Goal: Contribute content: Add original content to the website for others to see

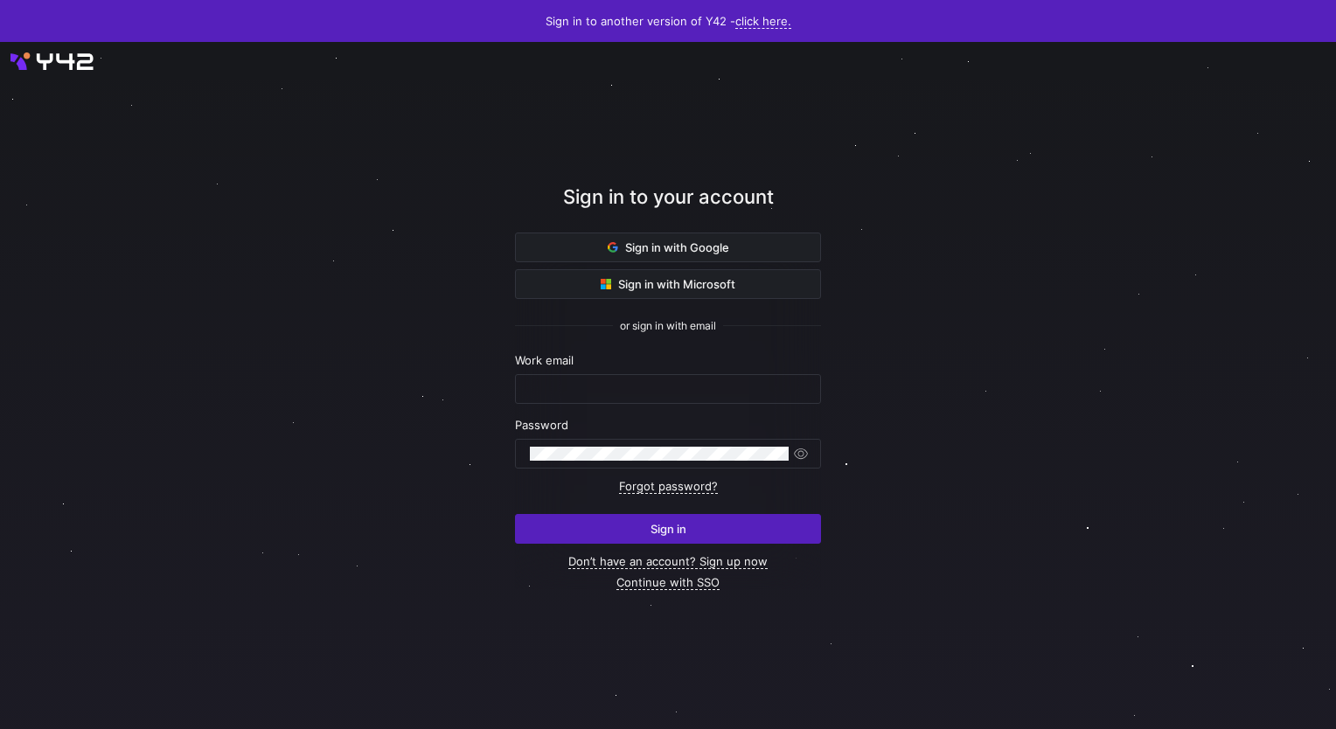
type input "[EMAIL_ADDRESS][DOMAIN_NAME]"
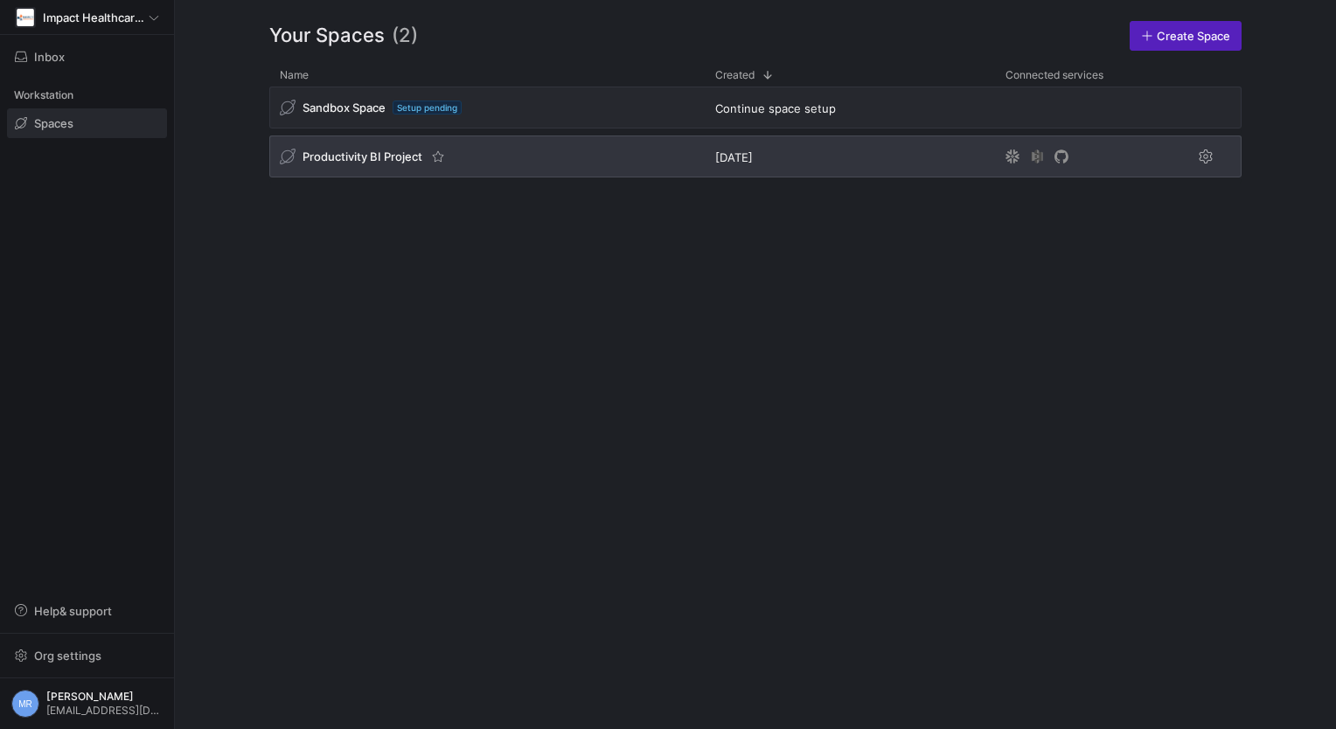
drag, startPoint x: 348, startPoint y: 157, endPoint x: 362, endPoint y: 156, distance: 14.0
click at [350, 156] on span "Productivity BI Project" at bounding box center [363, 157] width 120 height 14
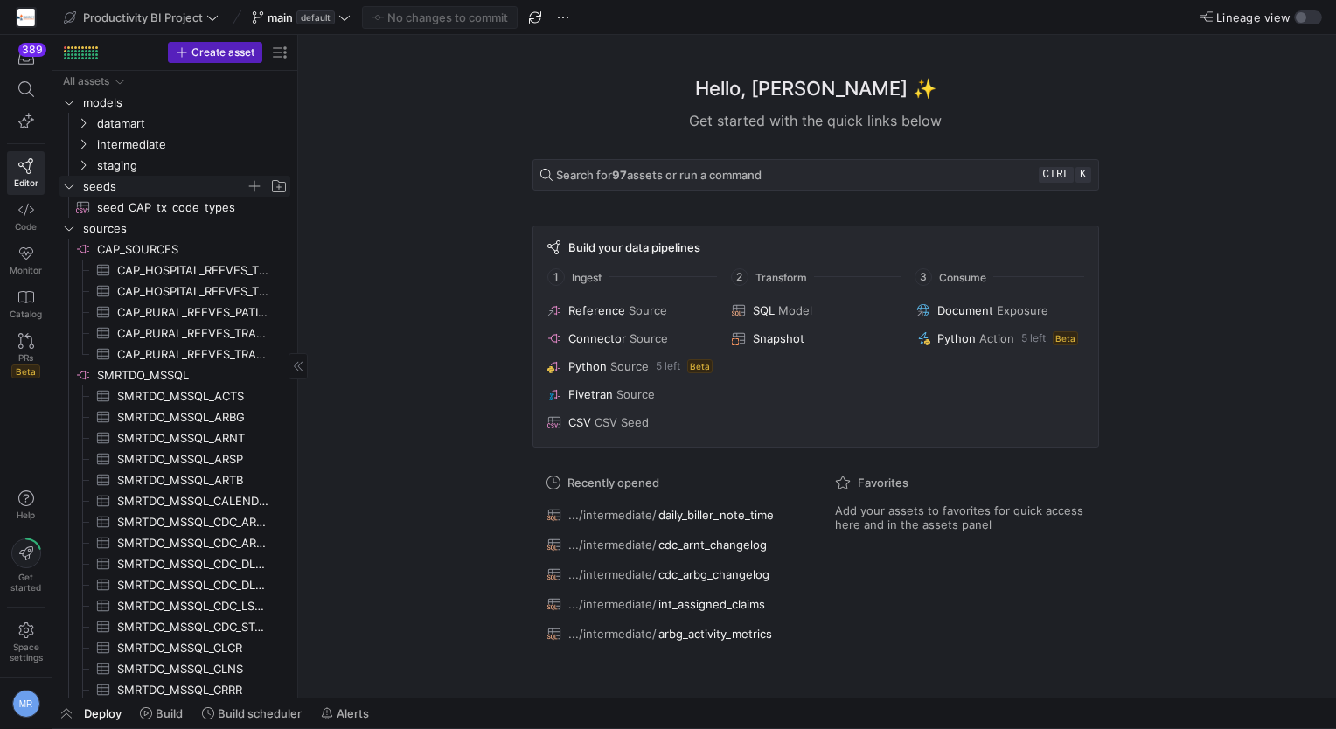
click at [150, 186] on span "seeds" at bounding box center [164, 187] width 163 height 20
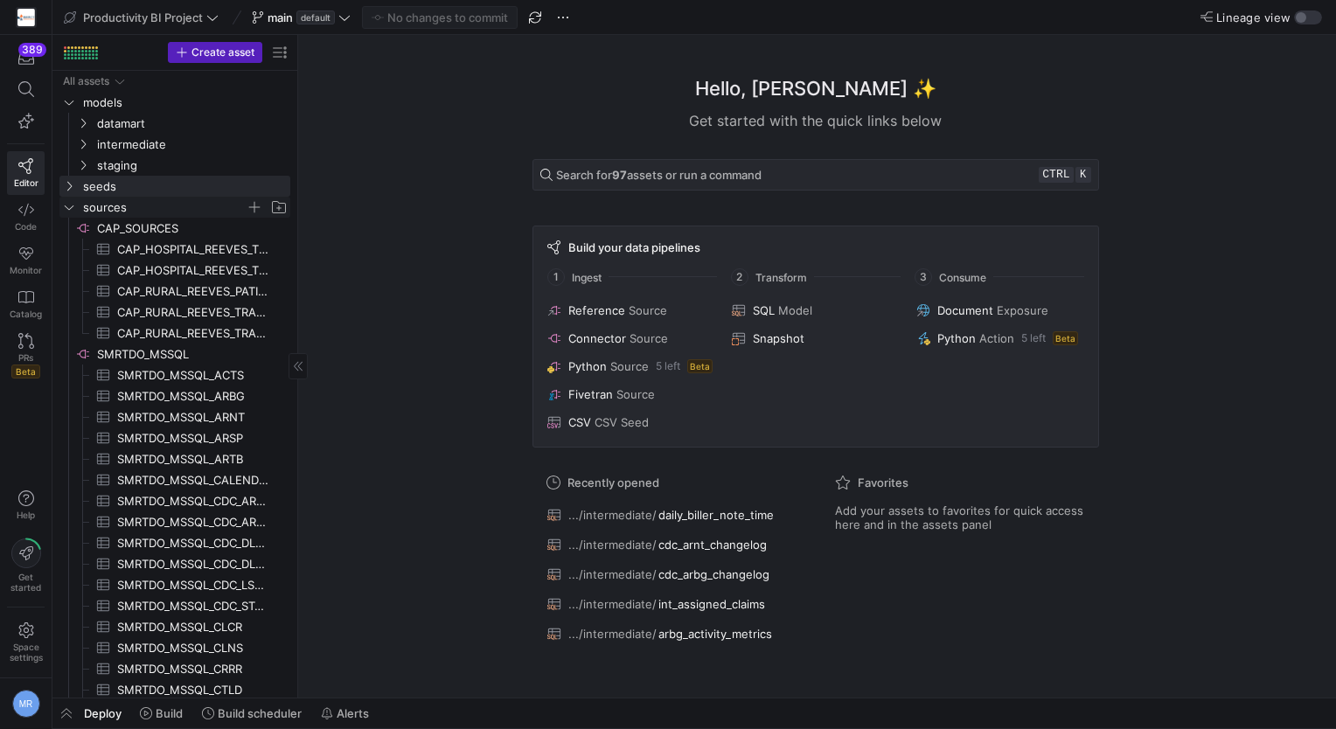
click at [136, 208] on span "sources" at bounding box center [164, 208] width 163 height 20
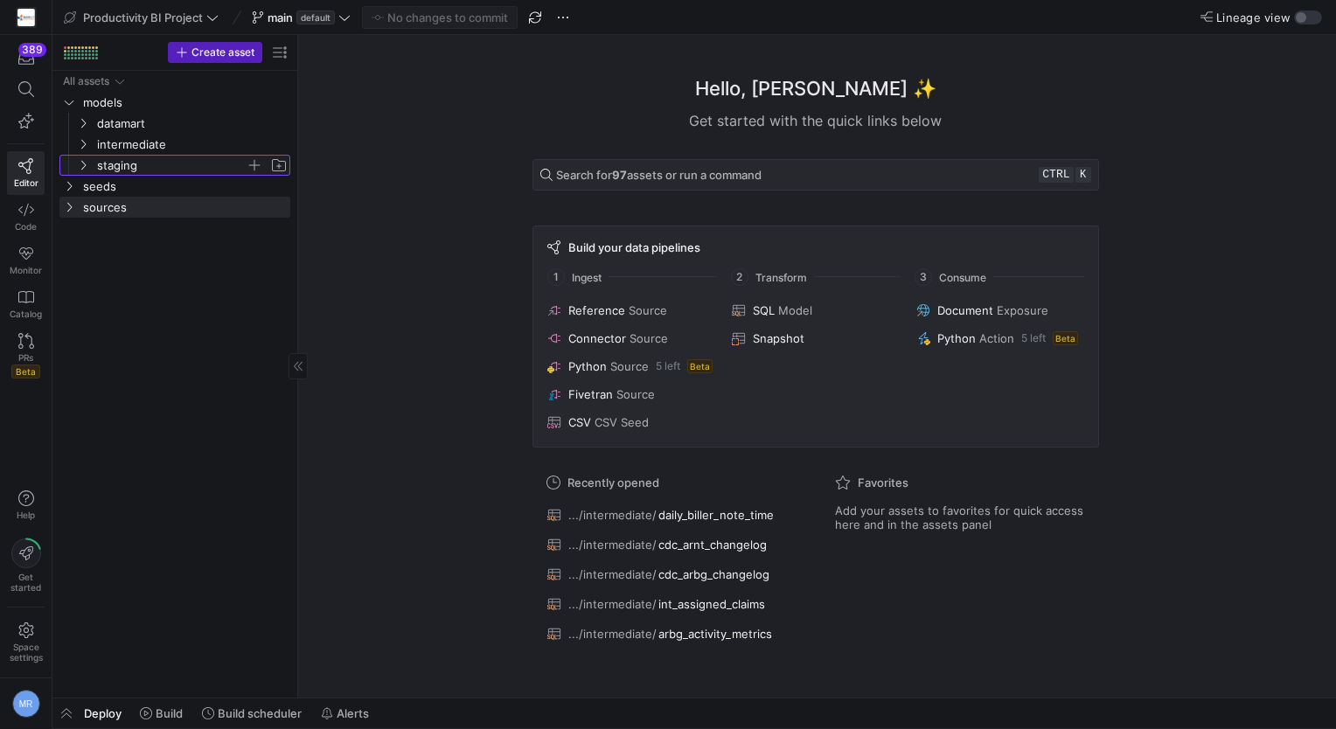
click at [170, 170] on span "staging" at bounding box center [171, 166] width 149 height 20
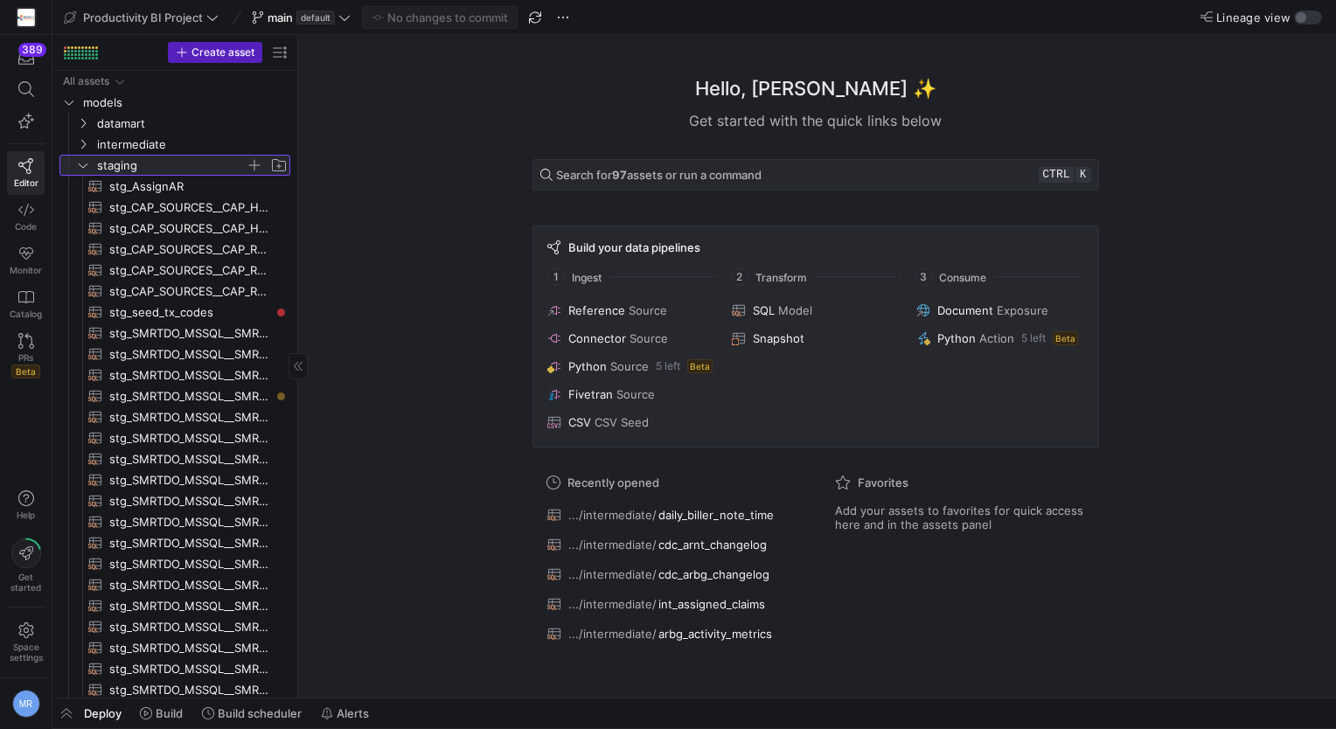
click at [170, 170] on span "staging" at bounding box center [171, 166] width 149 height 20
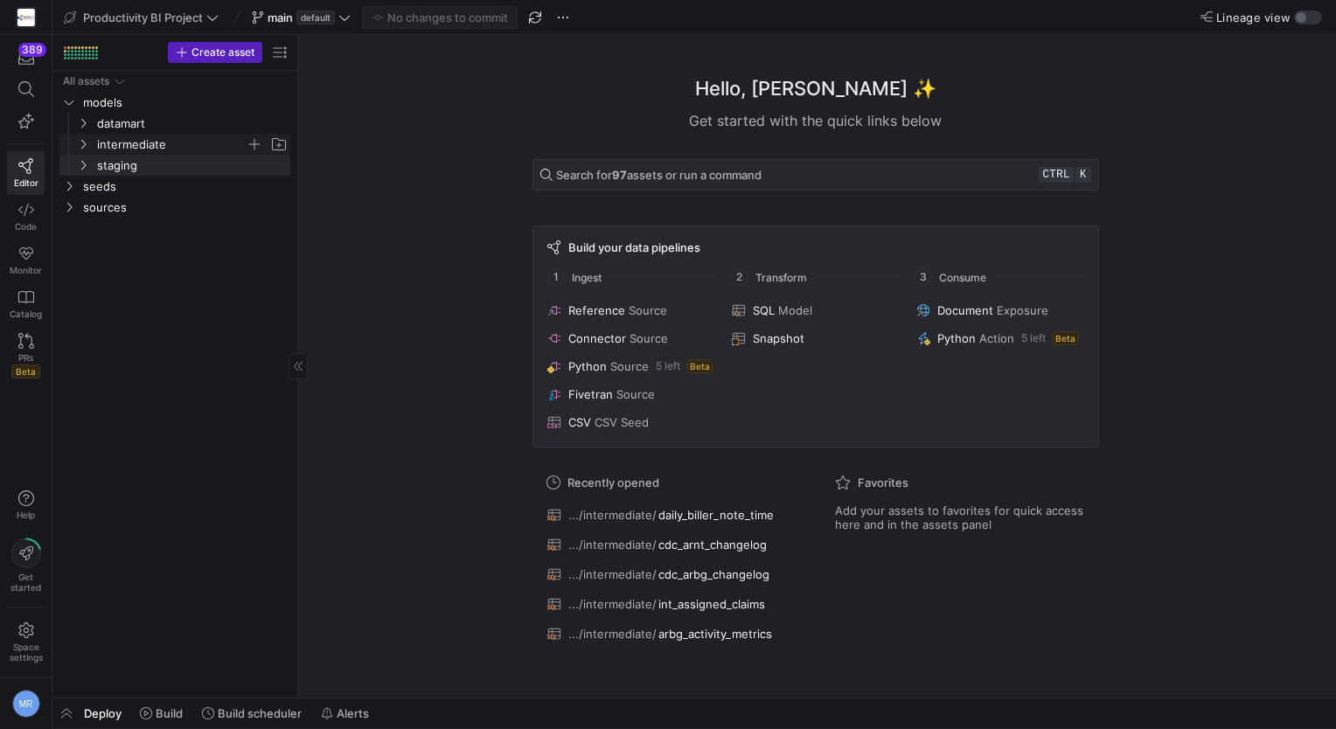
click at [188, 149] on span "intermediate" at bounding box center [171, 145] width 149 height 20
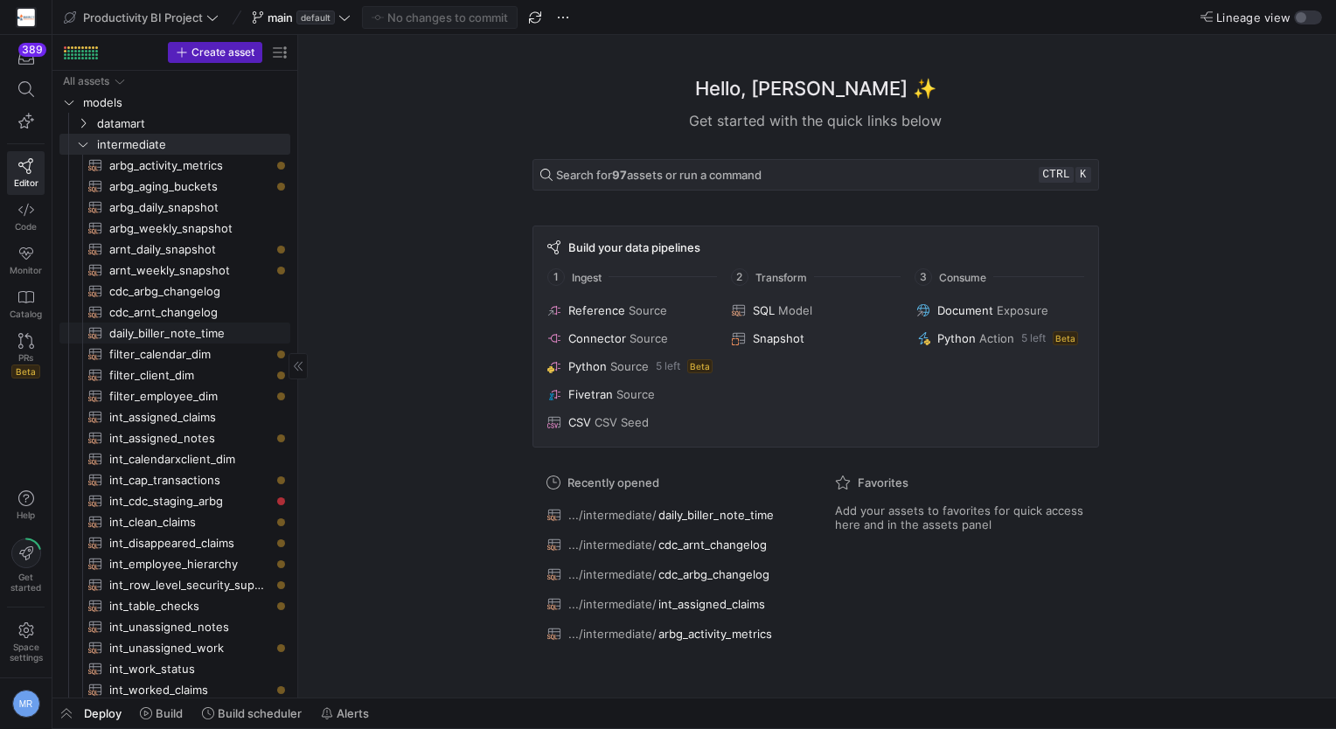
click at [210, 323] on link "daily_biller_note_time​​​​​​​​​​" at bounding box center [174, 333] width 231 height 21
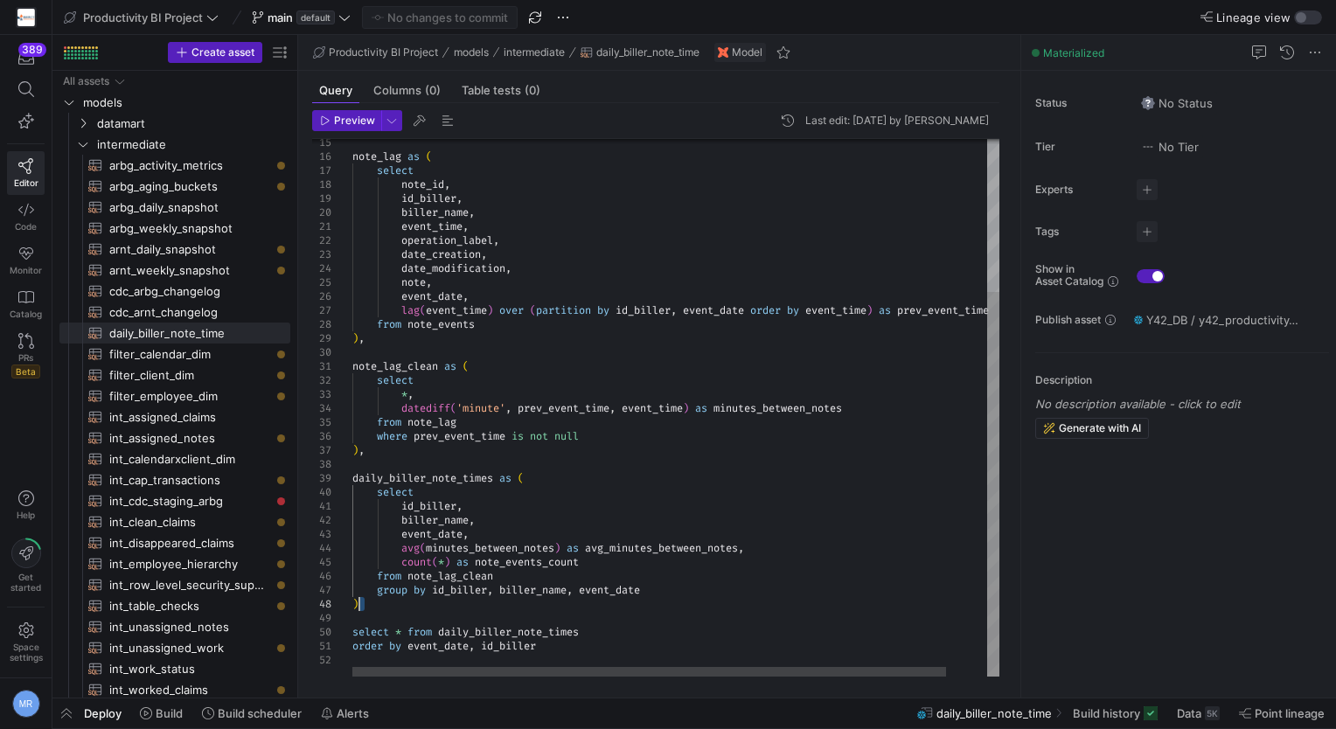
click at [629, 609] on div "note_lag as ( select note_id , id_biller , biller_name , event_time , operation…" at bounding box center [698, 302] width 692 height 752
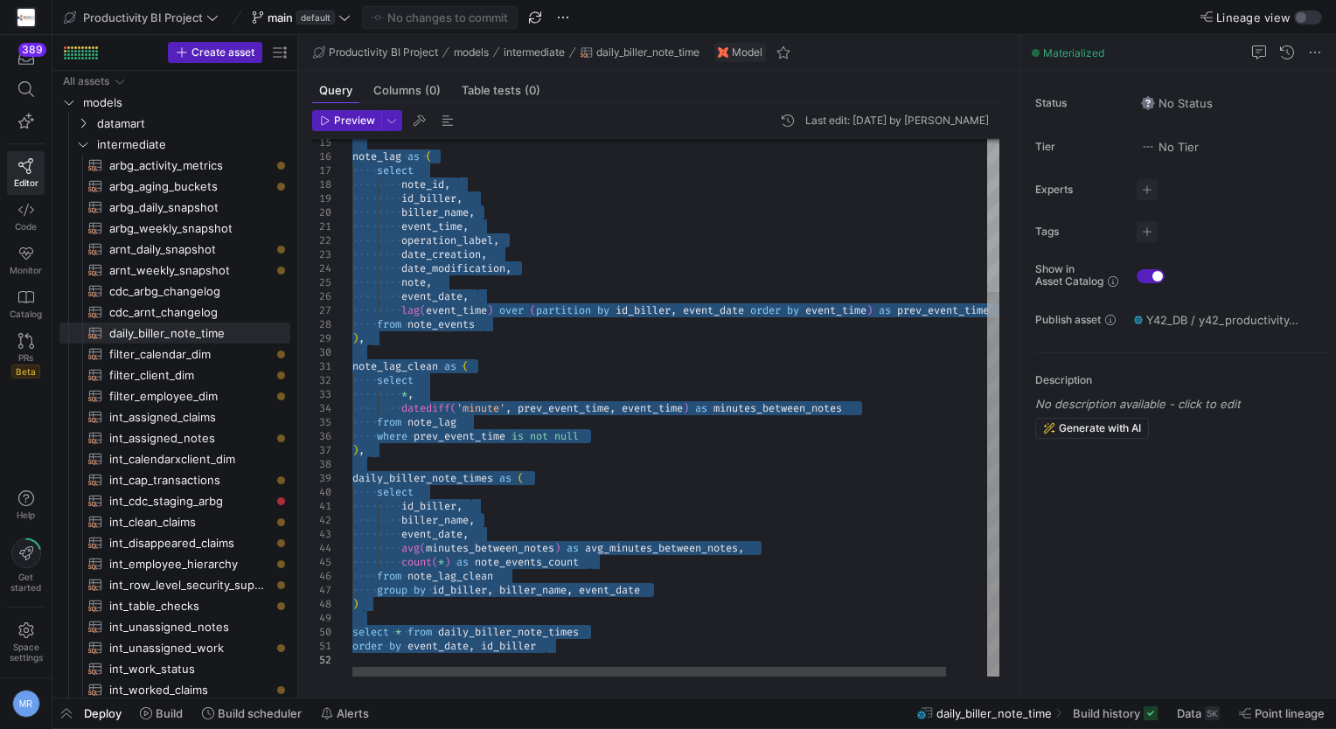
click at [568, 407] on div "note_lag as ( select note_id , id_biller , biller_name , event_time , operation…" at bounding box center [698, 302] width 692 height 752
type textarea "note_lag_clean as ( select *, datediff('minute', prev_event_time, event_time) a…"
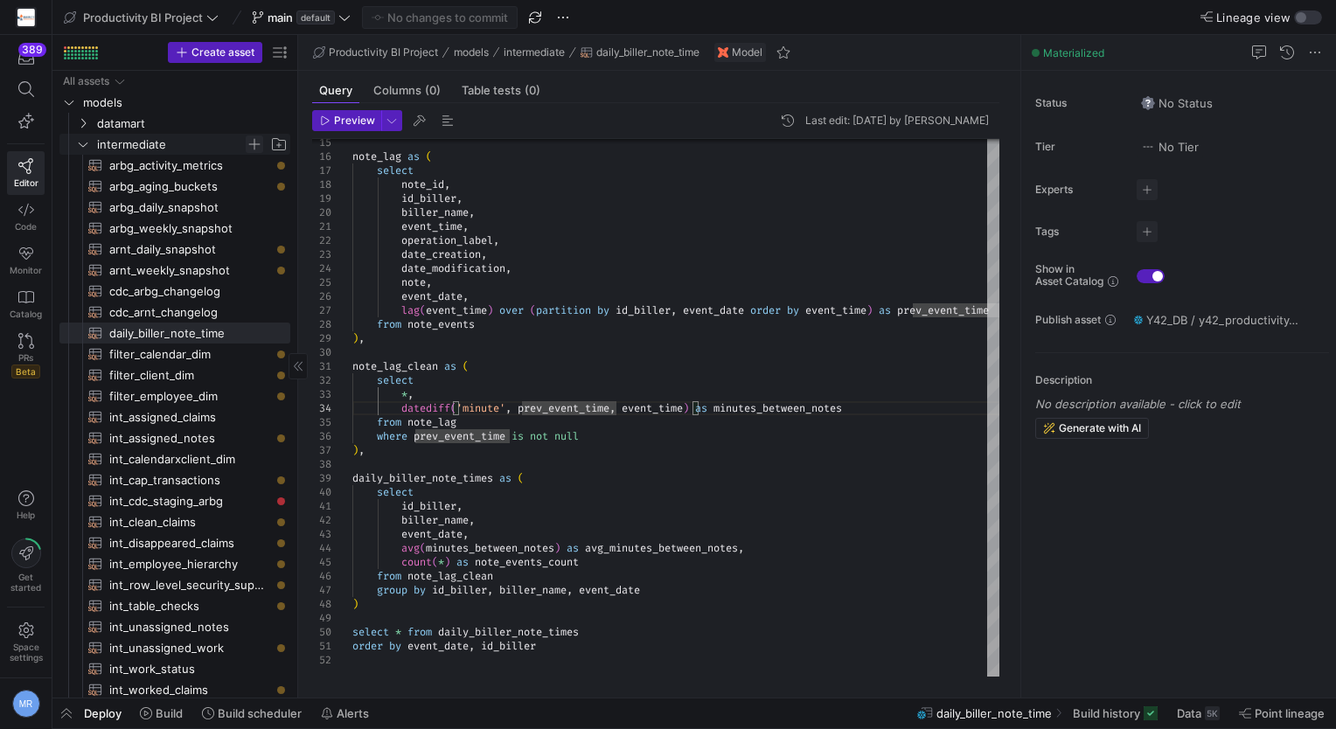
click at [253, 142] on span "Press SPACE to select this row." at bounding box center [254, 144] width 17 height 17
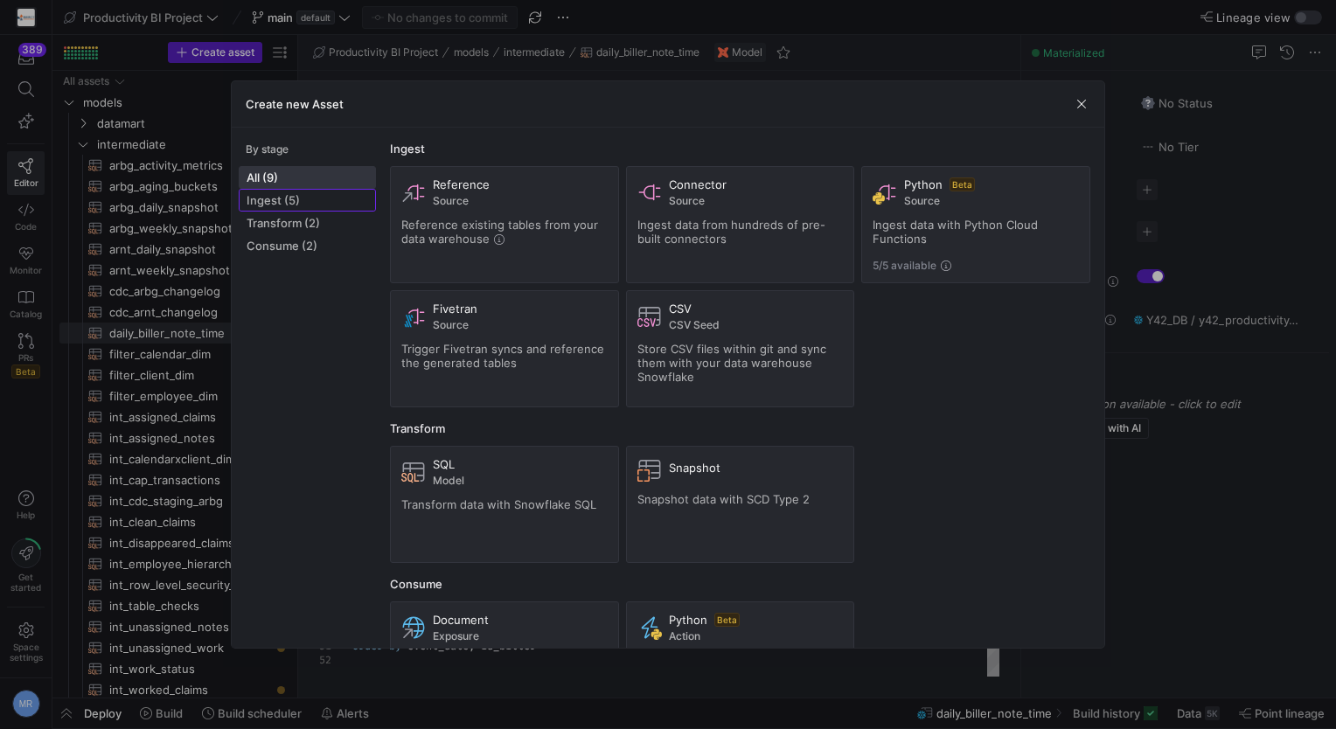
click at [315, 203] on span "Ingest (5)" at bounding box center [308, 200] width 122 height 14
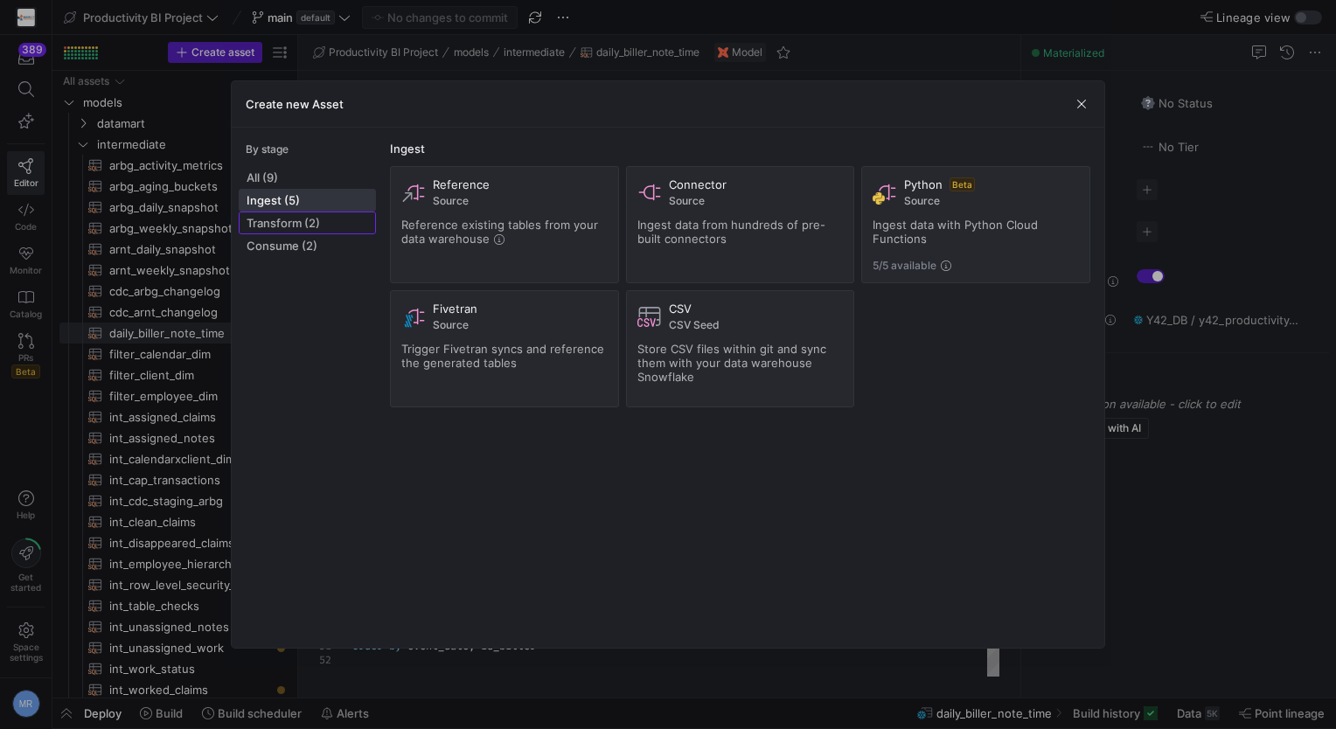
click at [302, 220] on span "Transform (2)" at bounding box center [308, 223] width 122 height 14
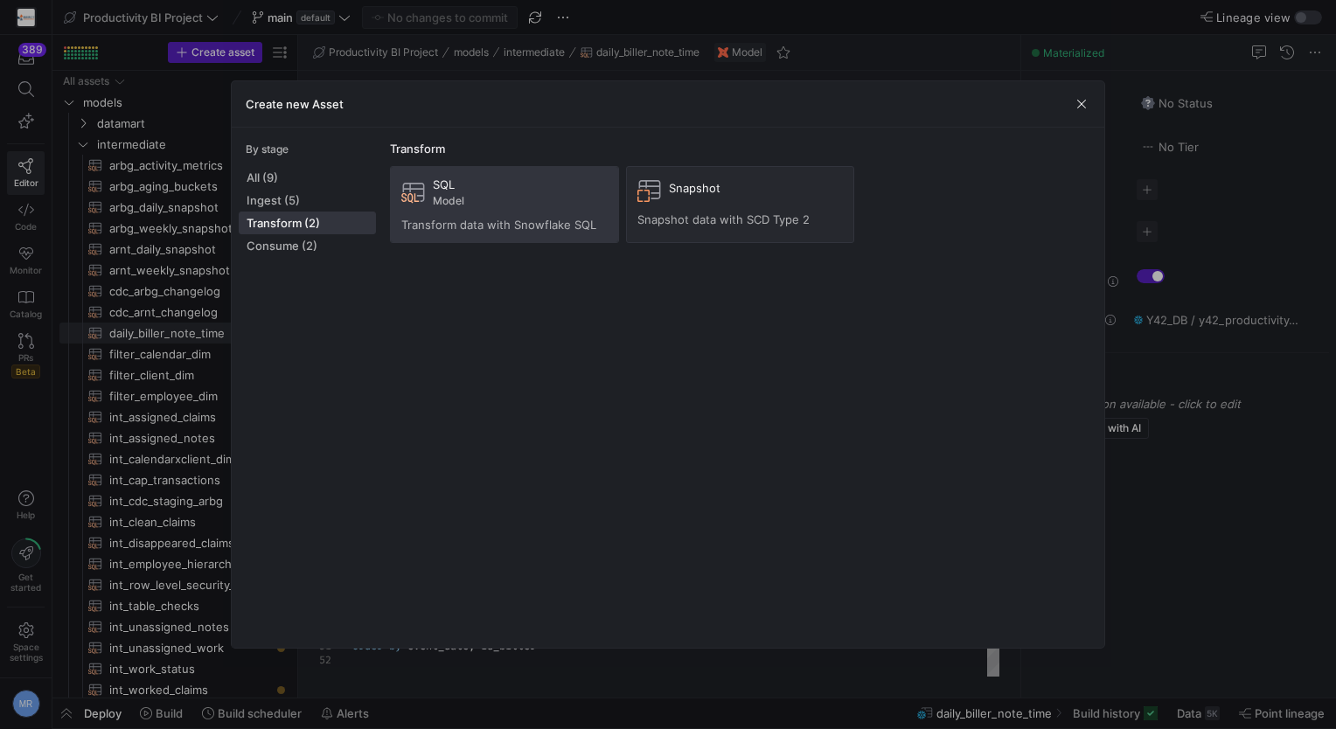
click at [503, 193] on div "SQL Model" at bounding box center [520, 192] width 175 height 30
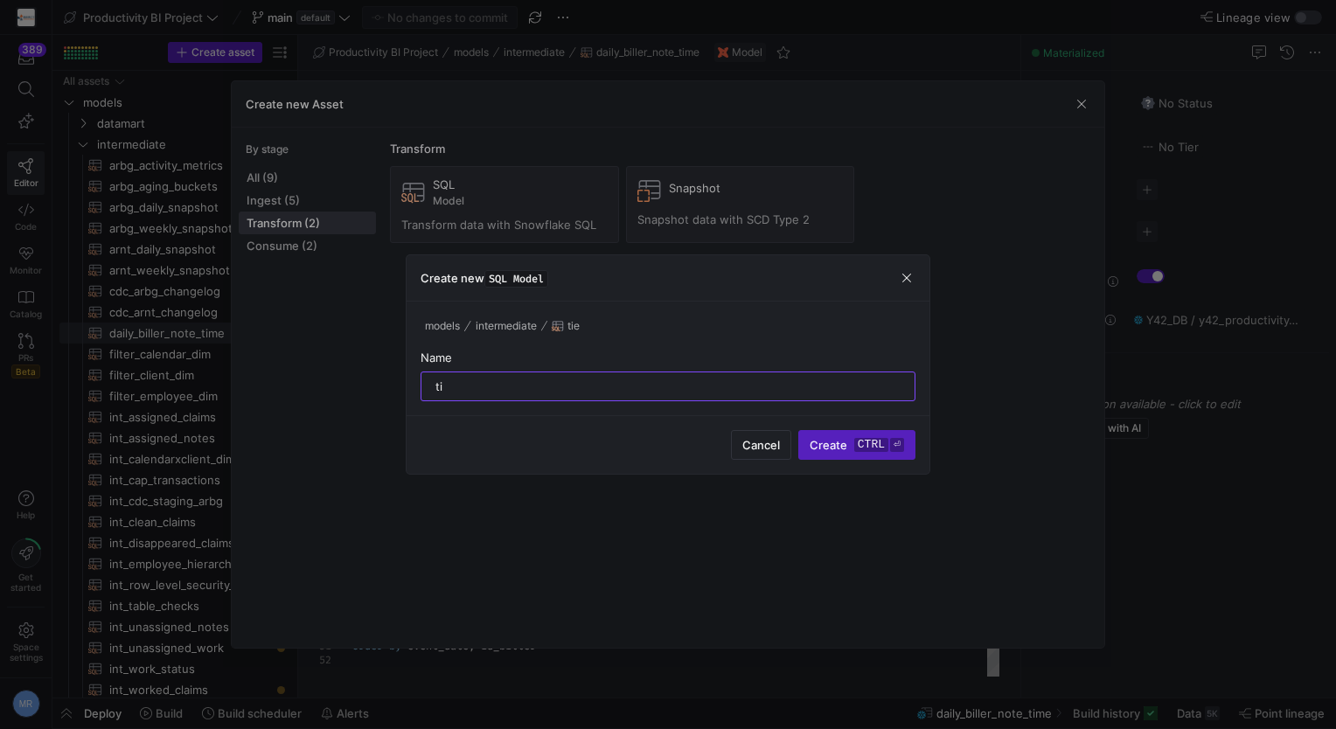
type input "t"
type input "int_time_btw_notes"
click at [835, 439] on span "Create ctrl ⏎" at bounding box center [857, 445] width 94 height 14
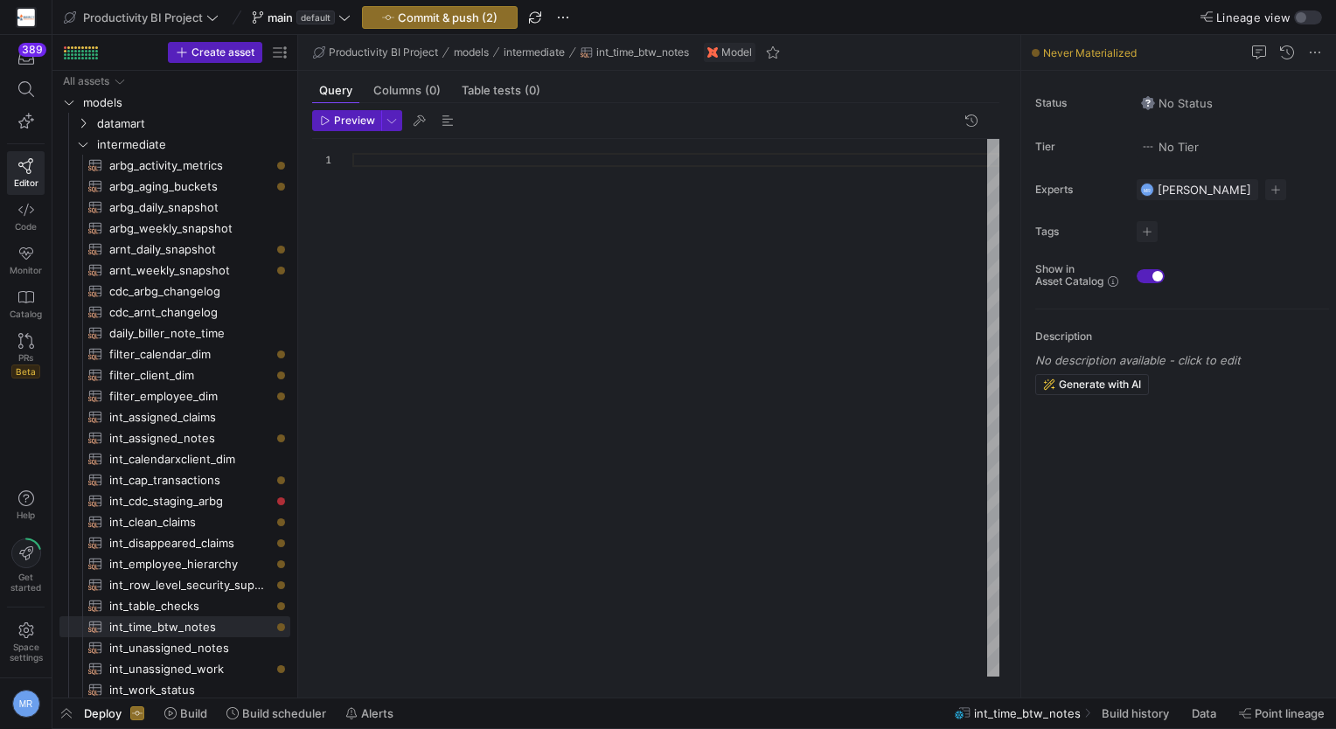
click at [591, 243] on div at bounding box center [675, 408] width 647 height 539
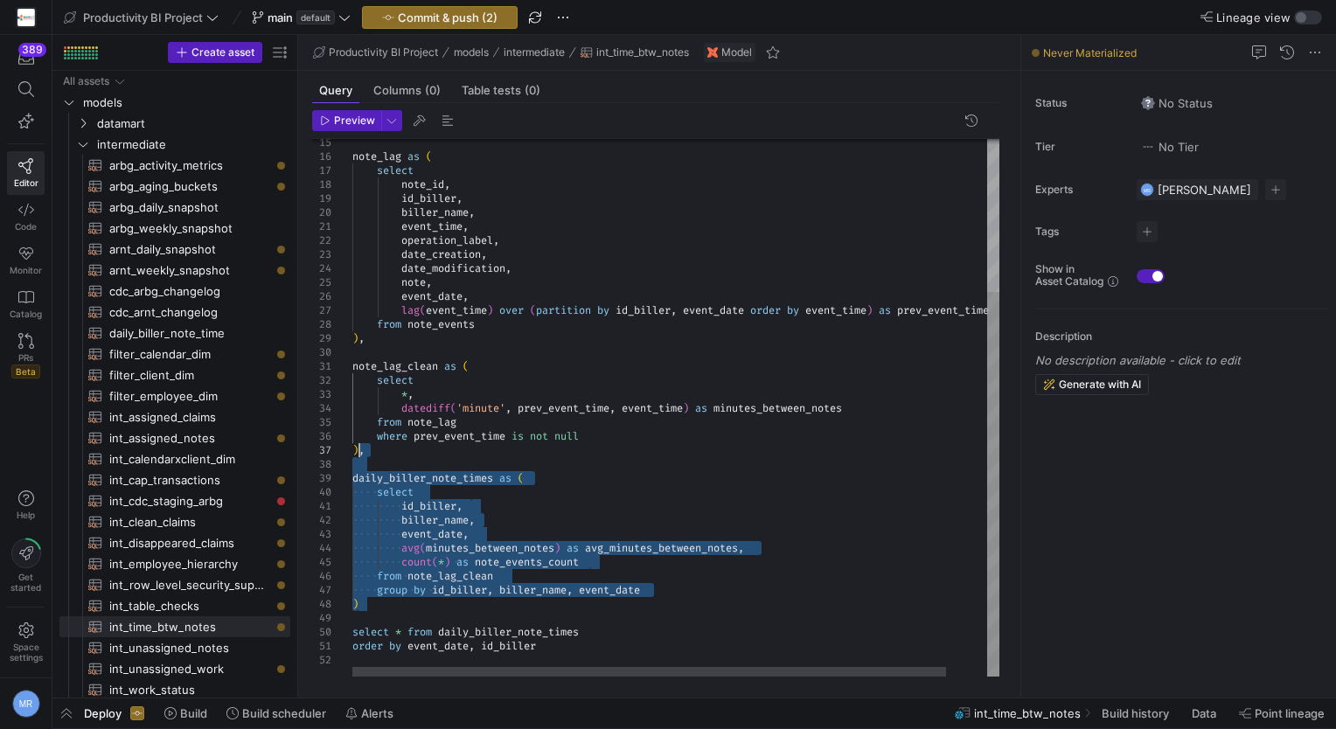
drag, startPoint x: 430, startPoint y: 607, endPoint x: 358, endPoint y: 448, distance: 174.9
click at [358, 448] on div "note_lag as ( select note_id , id_biller , biller_name , event_time , operation…" at bounding box center [698, 302] width 692 height 752
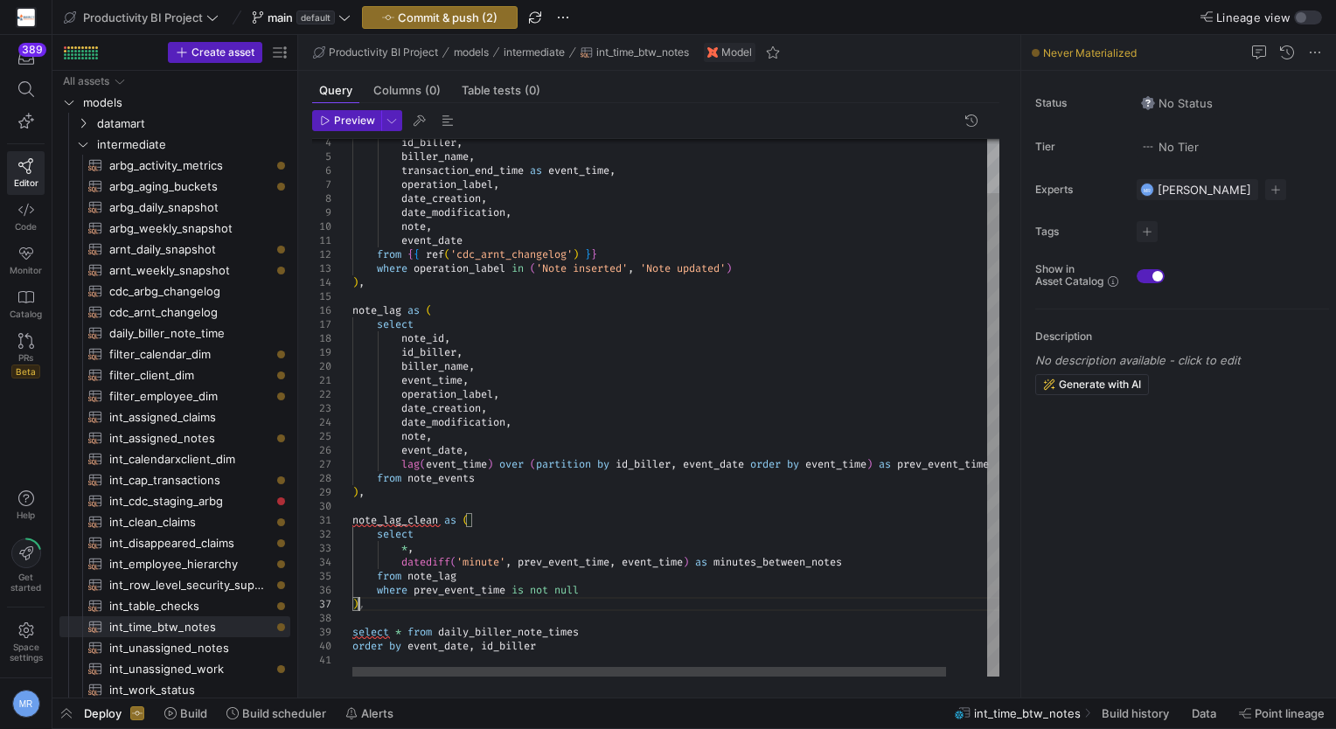
click at [420, 512] on div "note_lag as ( select note_id , id_biller , biller_name , event_time , operation…" at bounding box center [698, 379] width 692 height 598
click at [416, 516] on div "note_lag as ( select note_id , id_biller , biller_name , event_time , operation…" at bounding box center [698, 379] width 692 height 598
click at [414, 516] on div "note_lag as ( select note_id , id_biller , biller_name , event_time , operation…" at bounding box center [698, 379] width 692 height 598
click at [500, 627] on div "note_lag as ( select note_id , id_biller , biller_name , event_time , operation…" at bounding box center [698, 379] width 692 height 598
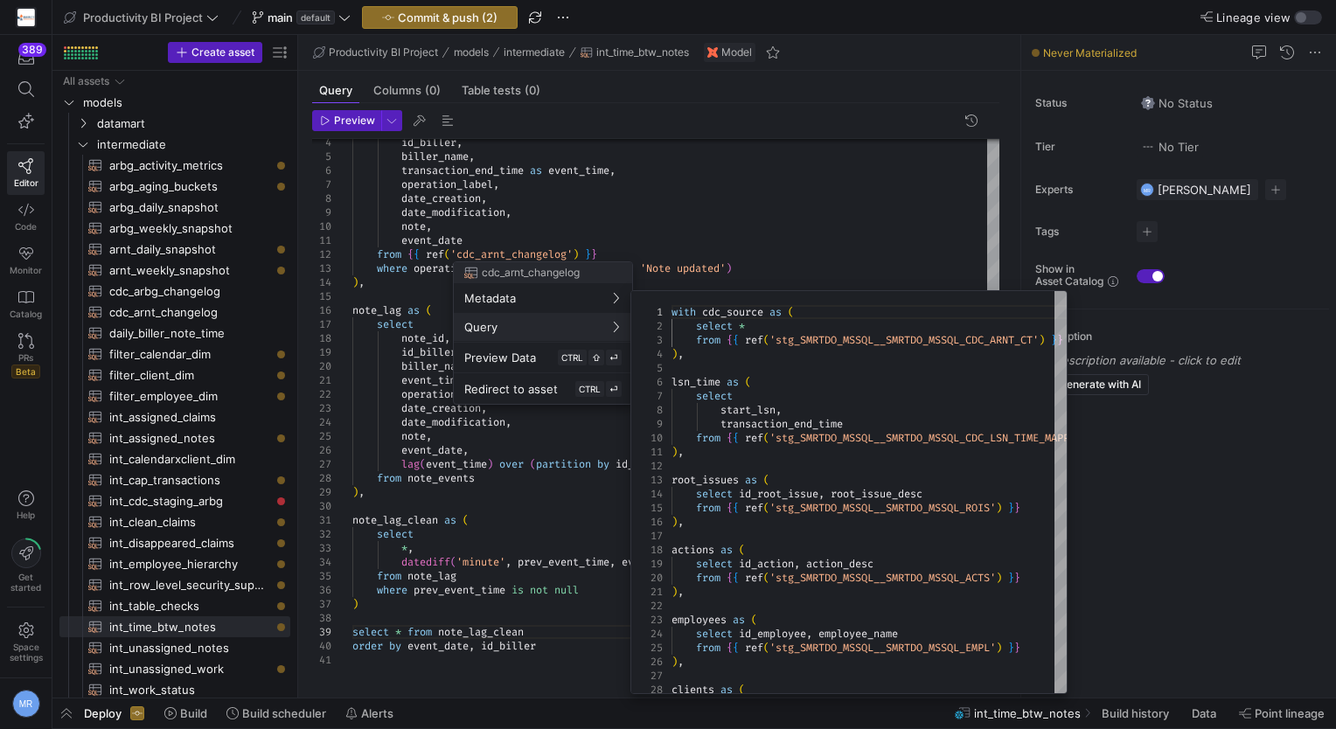
click at [505, 516] on div at bounding box center [668, 364] width 1336 height 729
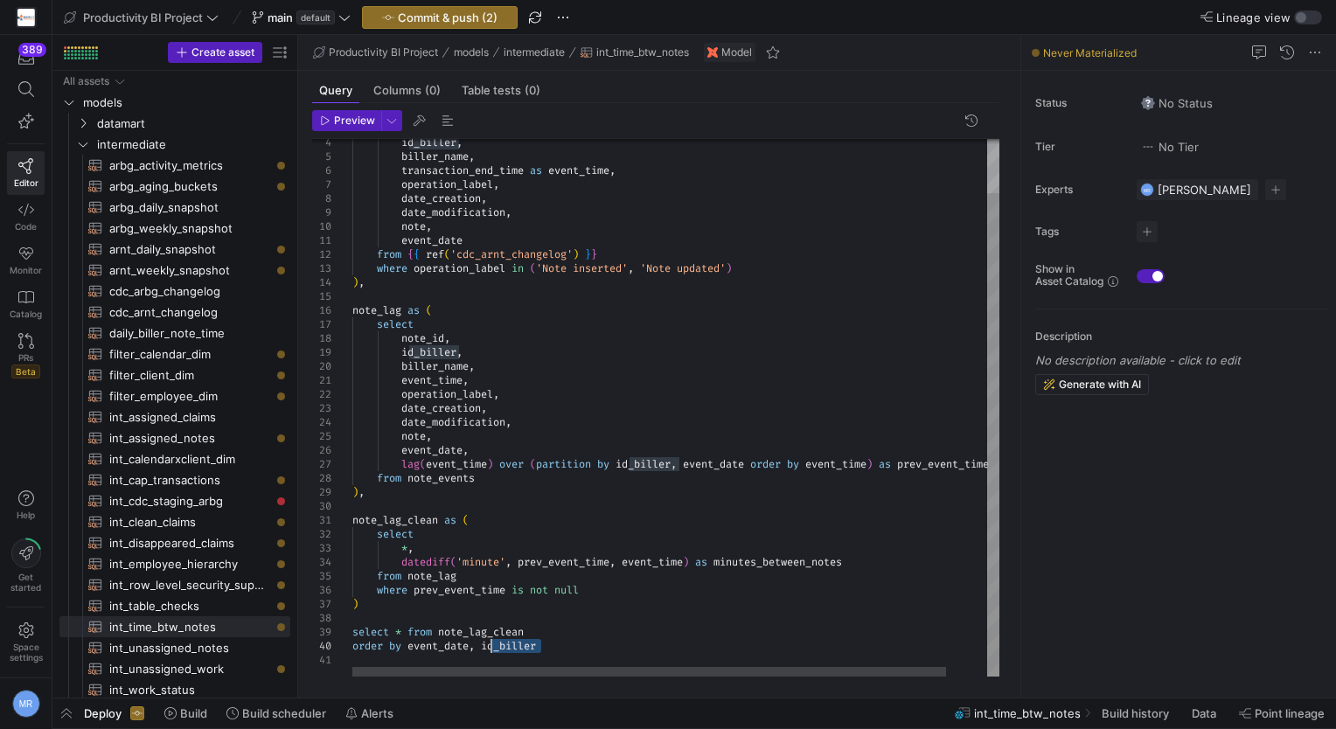
scroll to position [0, 175]
drag, startPoint x: 575, startPoint y: 642, endPoint x: 362, endPoint y: 622, distance: 214.3
click at [352, 631] on div "note_lag as ( select note_id , id_biller , biller_name , event_time , operation…" at bounding box center [698, 379] width 692 height 598
type textarea "note_lag_clean as ( select *, datediff('minute', prev_event_time, event_time) a…"
click at [962, 575] on div "note_lag as ( select note_id , id_biller , biller_name , event_time , operation…" at bounding box center [698, 379] width 692 height 598
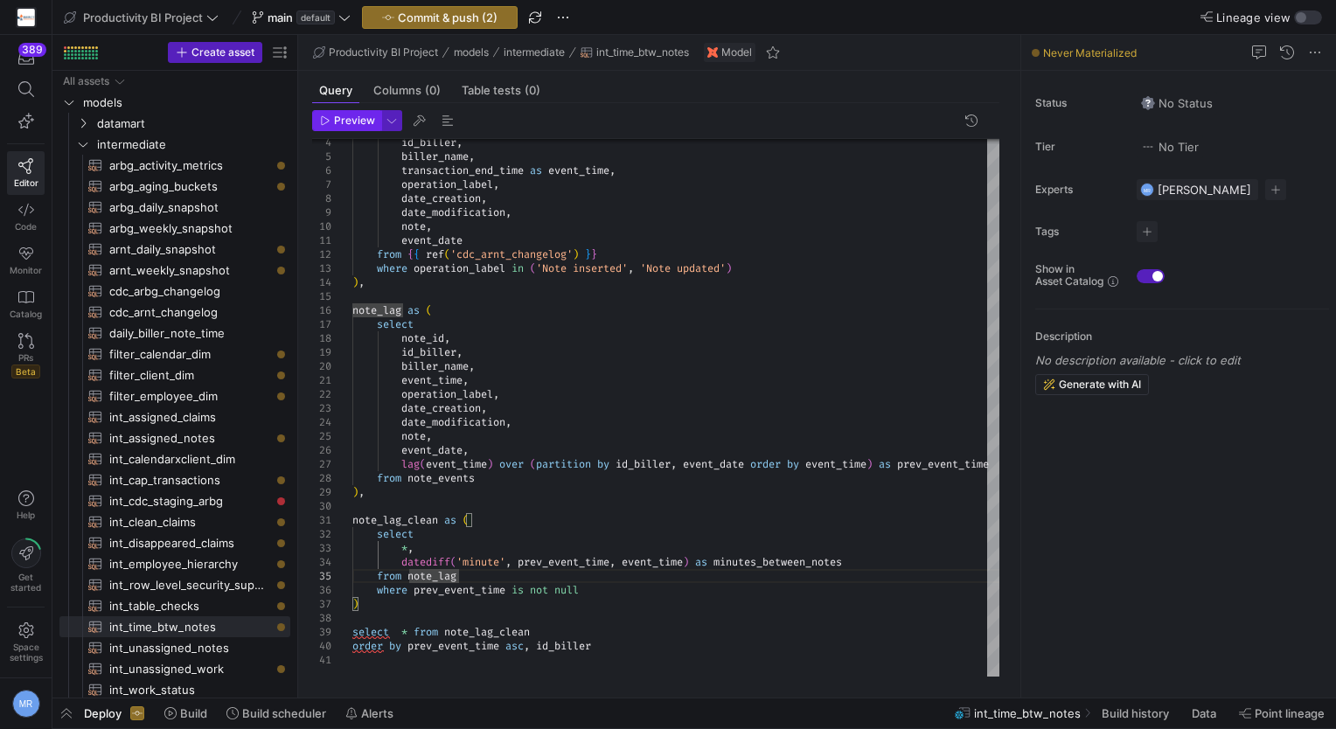
click at [347, 122] on span "Preview" at bounding box center [354, 121] width 41 height 12
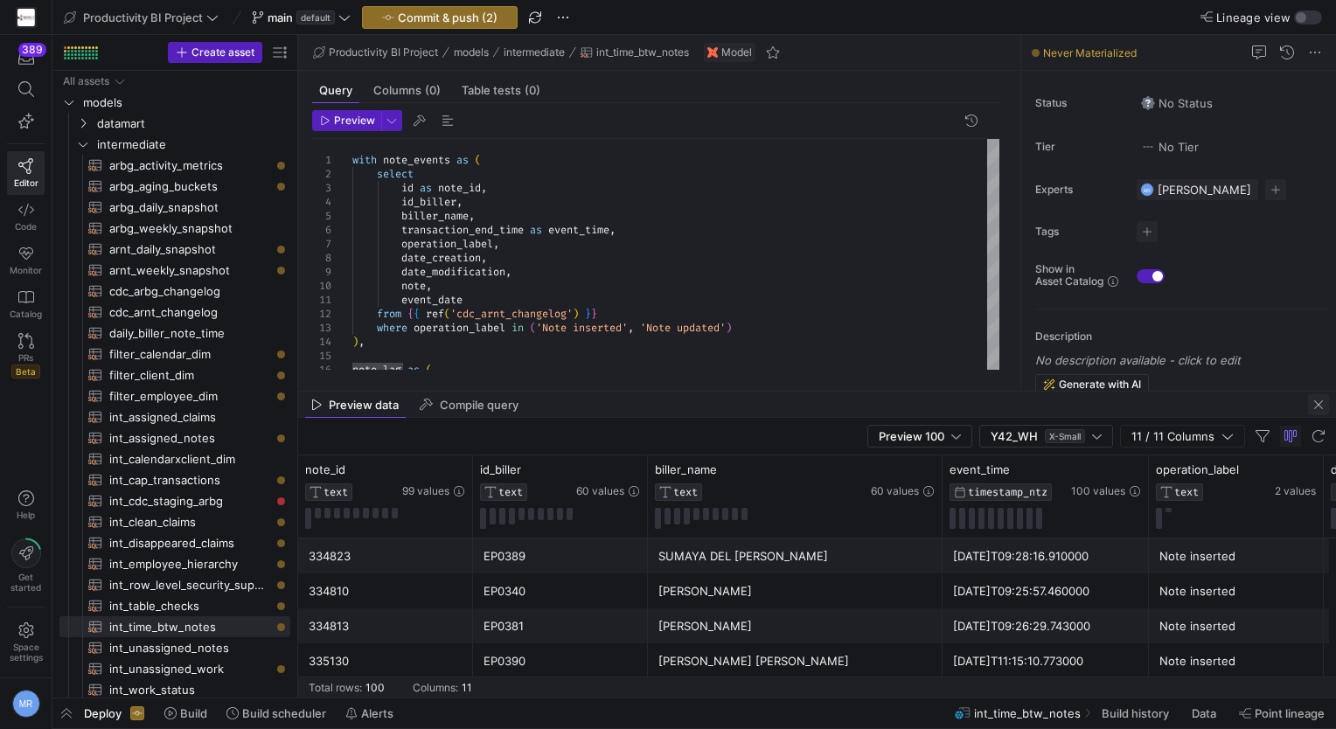
click at [1311, 404] on span "button" at bounding box center [1318, 404] width 21 height 21
